Goal: Transaction & Acquisition: Download file/media

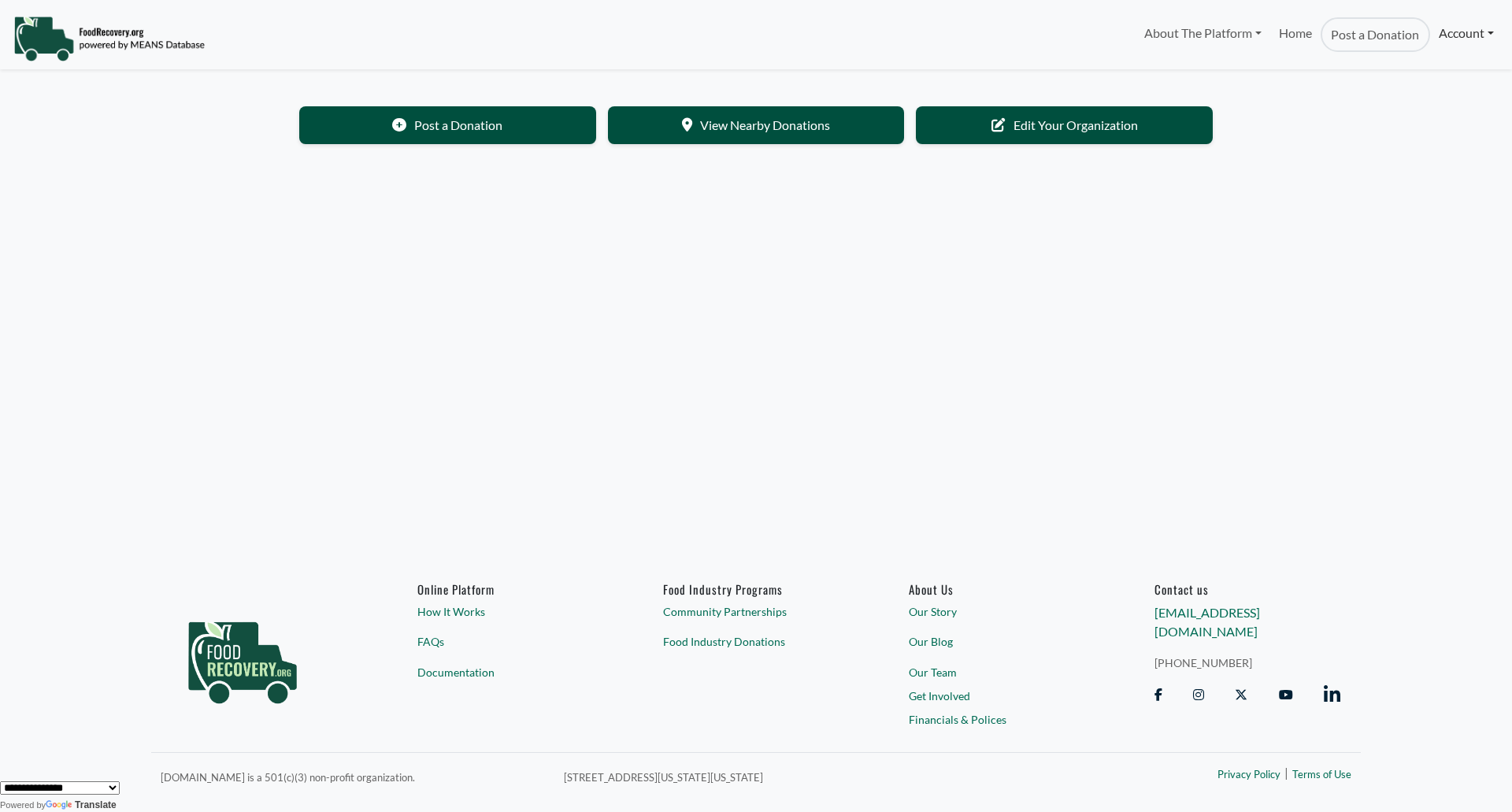
click at [1435, 34] on link "Account" at bounding box center [1466, 32] width 72 height 31
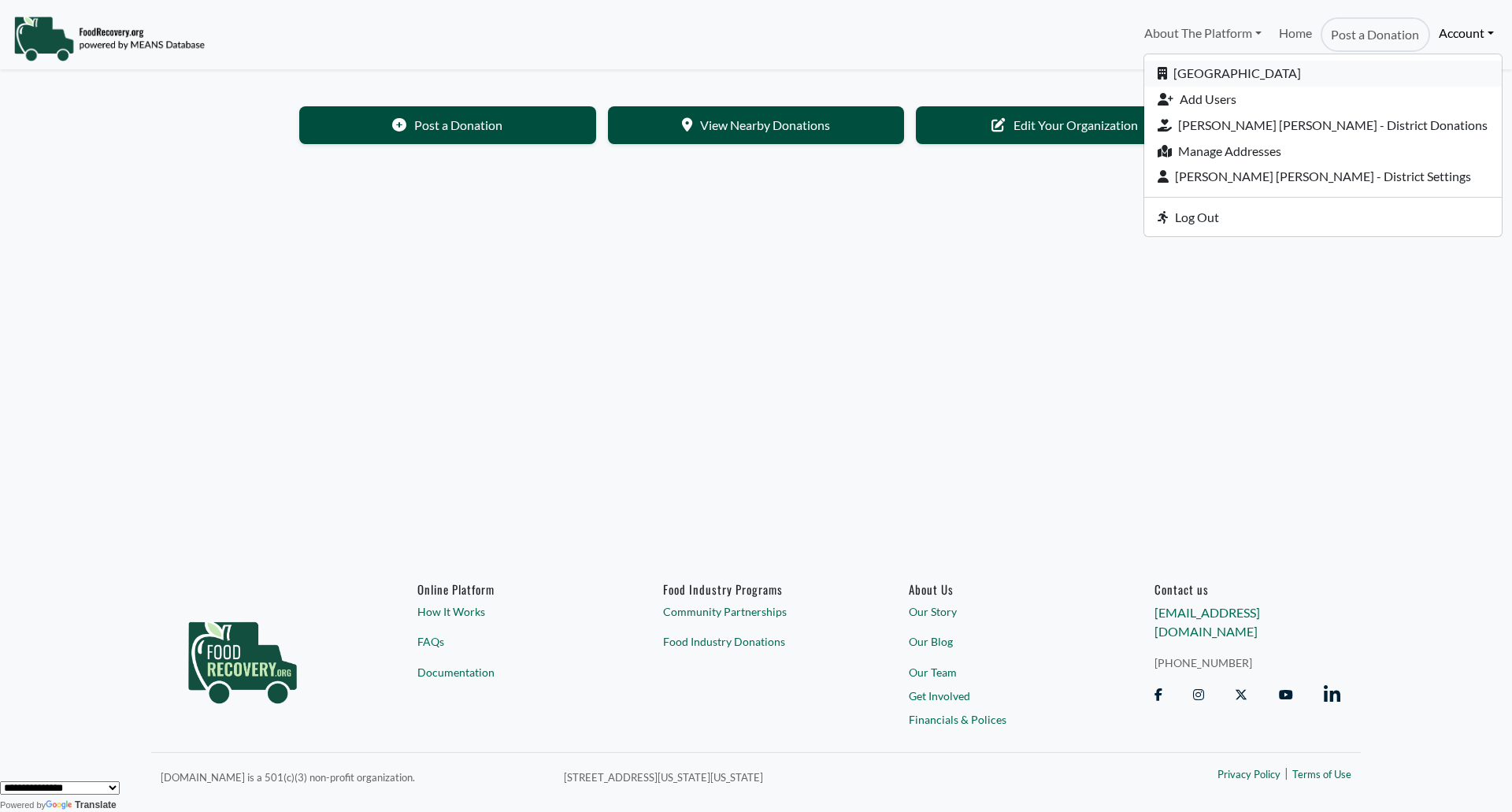
click at [1288, 70] on link "[GEOGRAPHIC_DATA]" at bounding box center [1323, 73] width 358 height 26
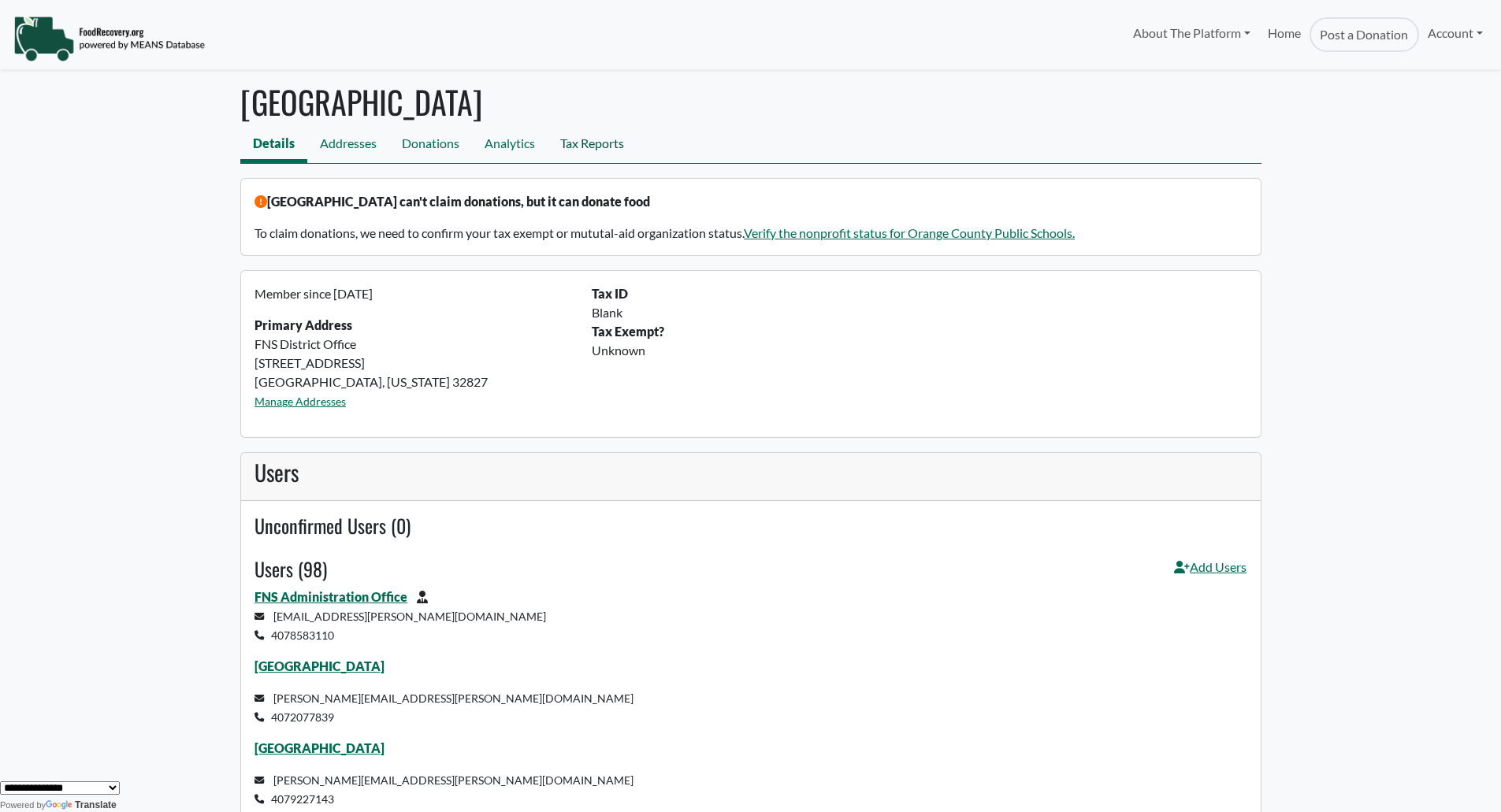
click at [579, 147] on link "Tax Reports" at bounding box center [592, 146] width 89 height 36
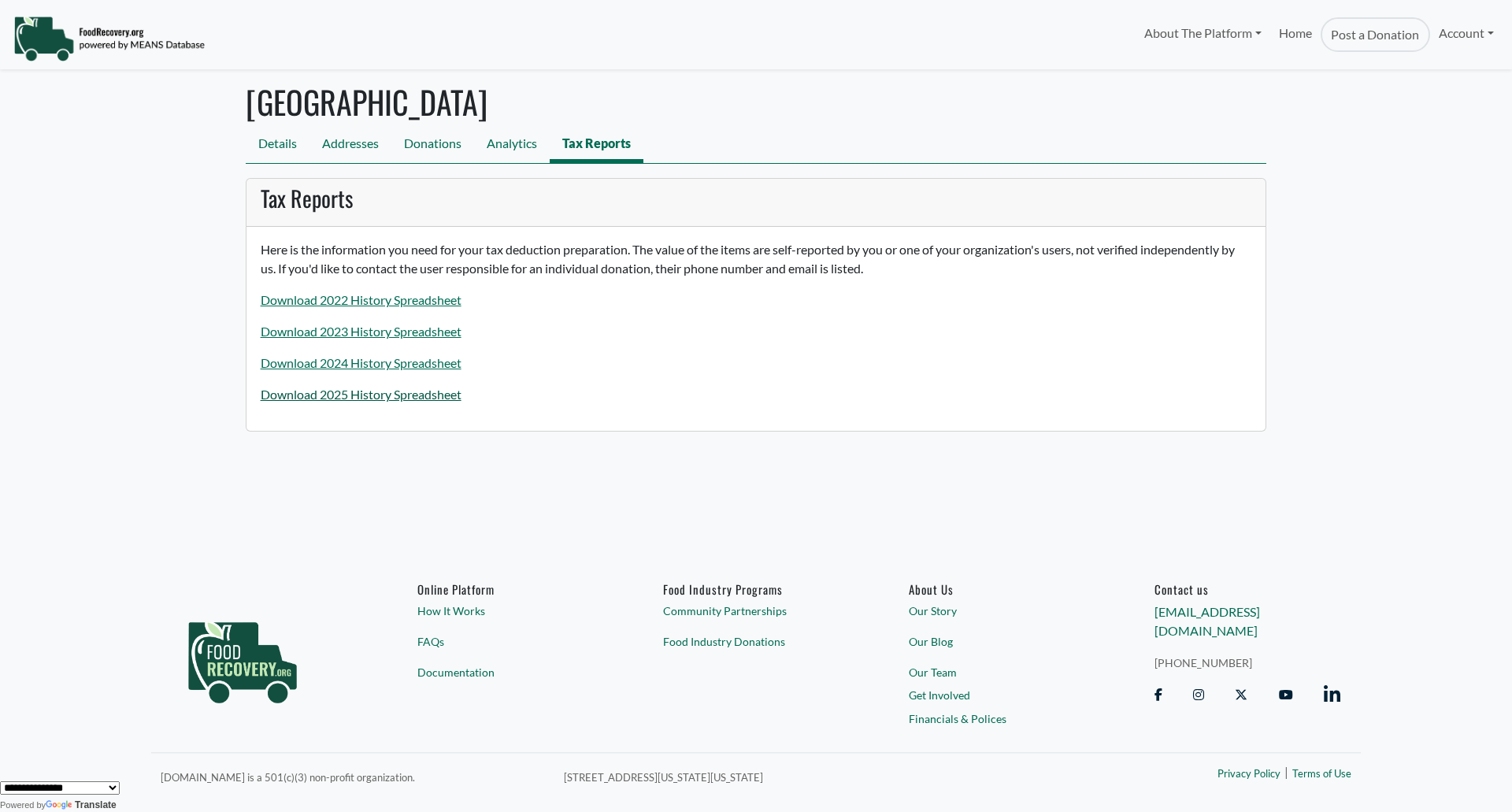
click at [402, 399] on link "Download 2025 History Spreadsheet" at bounding box center [361, 393] width 201 height 15
click at [404, 395] on link "Download 2025 History Spreadsheet" at bounding box center [361, 393] width 201 height 15
click at [389, 400] on link "Download 2025 History Spreadsheet" at bounding box center [361, 393] width 201 height 15
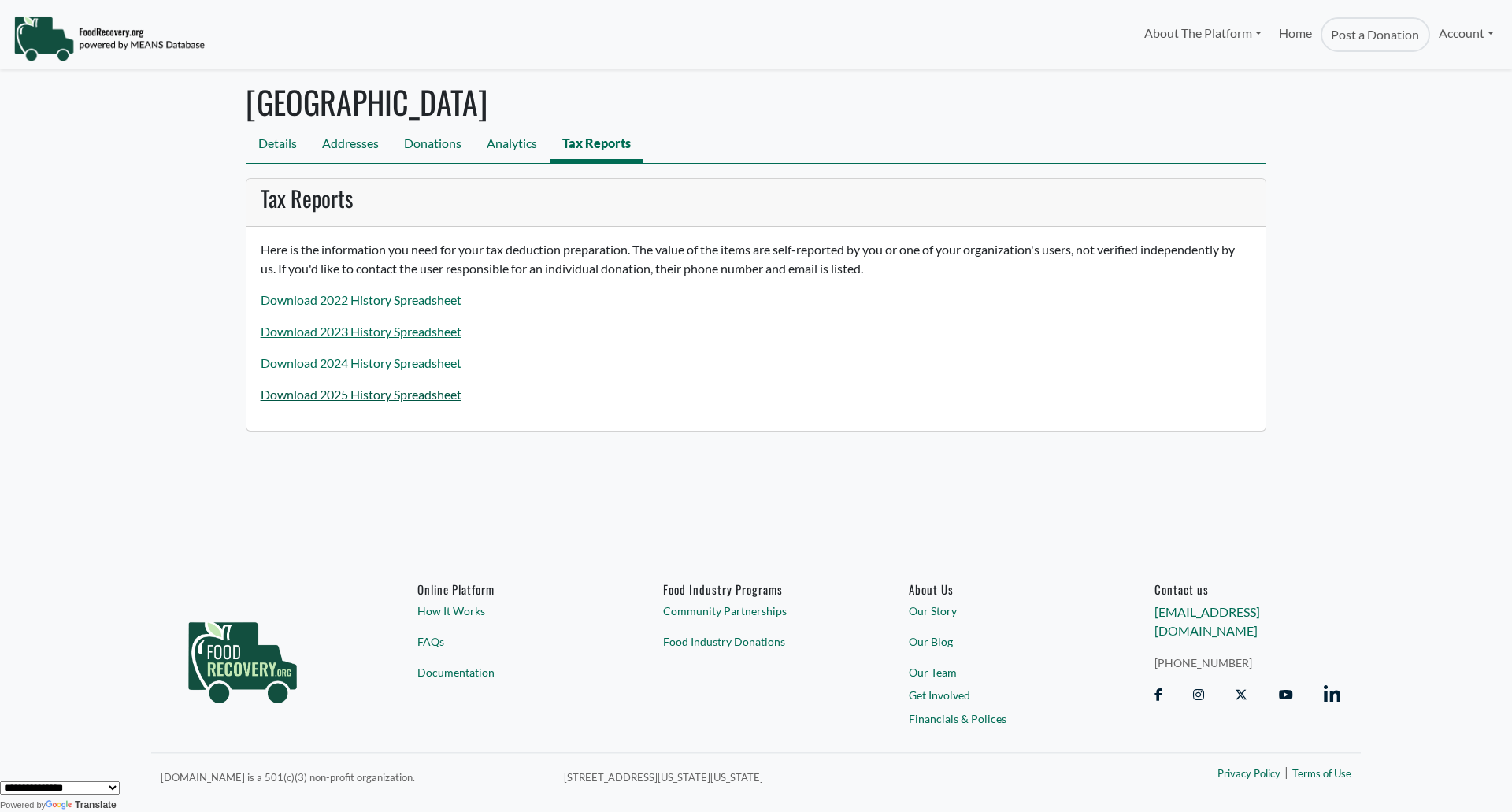
click at [389, 400] on link "Download 2025 History Spreadsheet" at bounding box center [361, 393] width 201 height 15
